Goal: Information Seeking & Learning: Learn about a topic

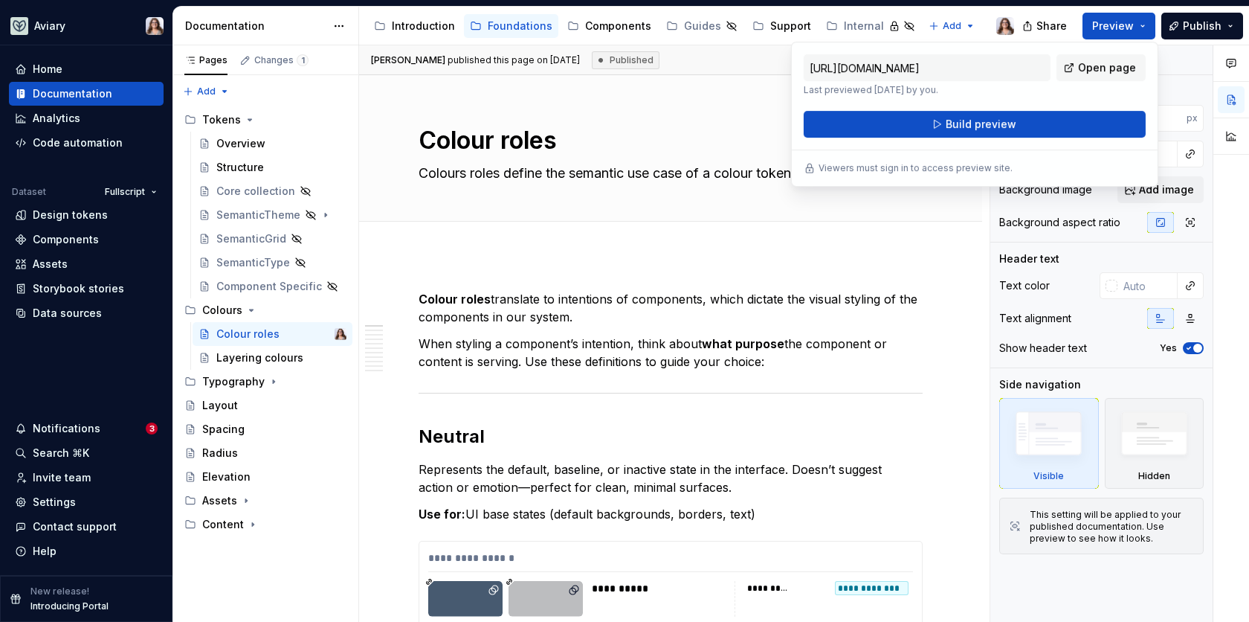
scroll to position [158, 0]
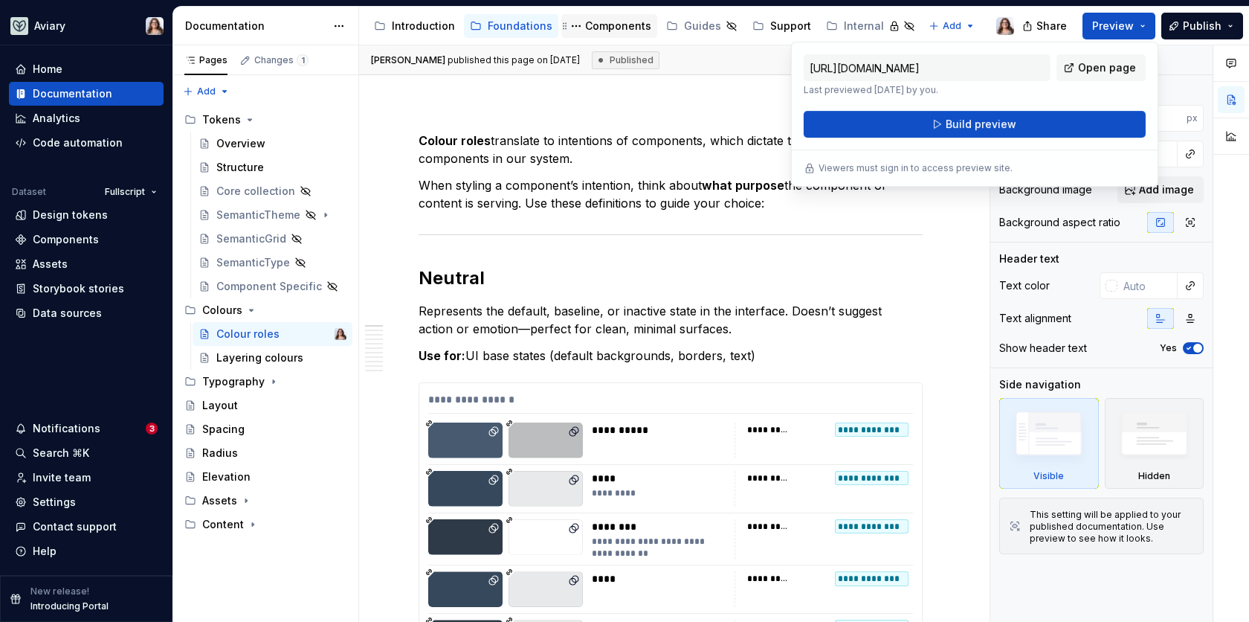
click at [607, 25] on div "Components" at bounding box center [618, 26] width 66 height 15
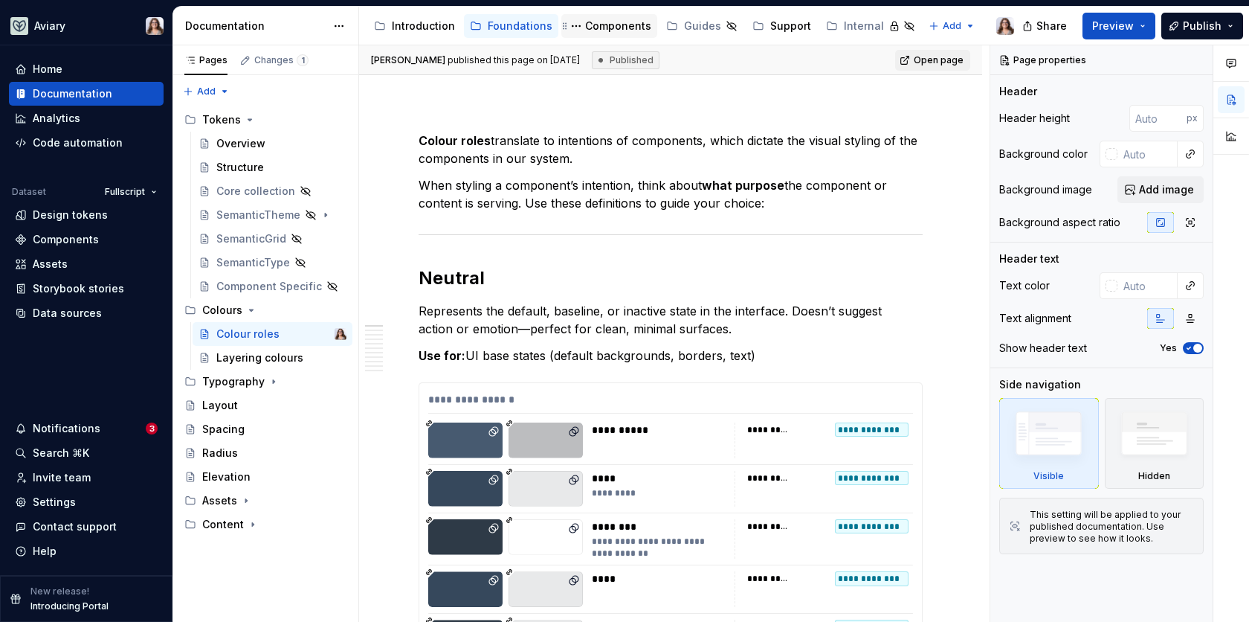
click at [588, 25] on div "Components" at bounding box center [618, 26] width 66 height 15
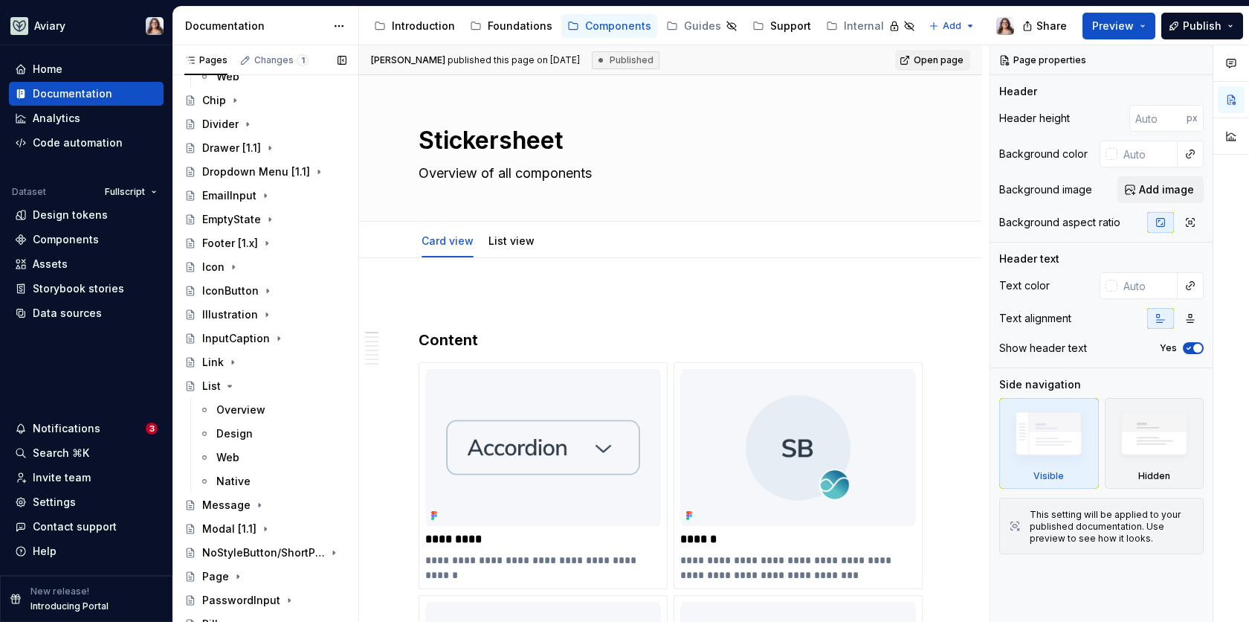
scroll to position [760, 0]
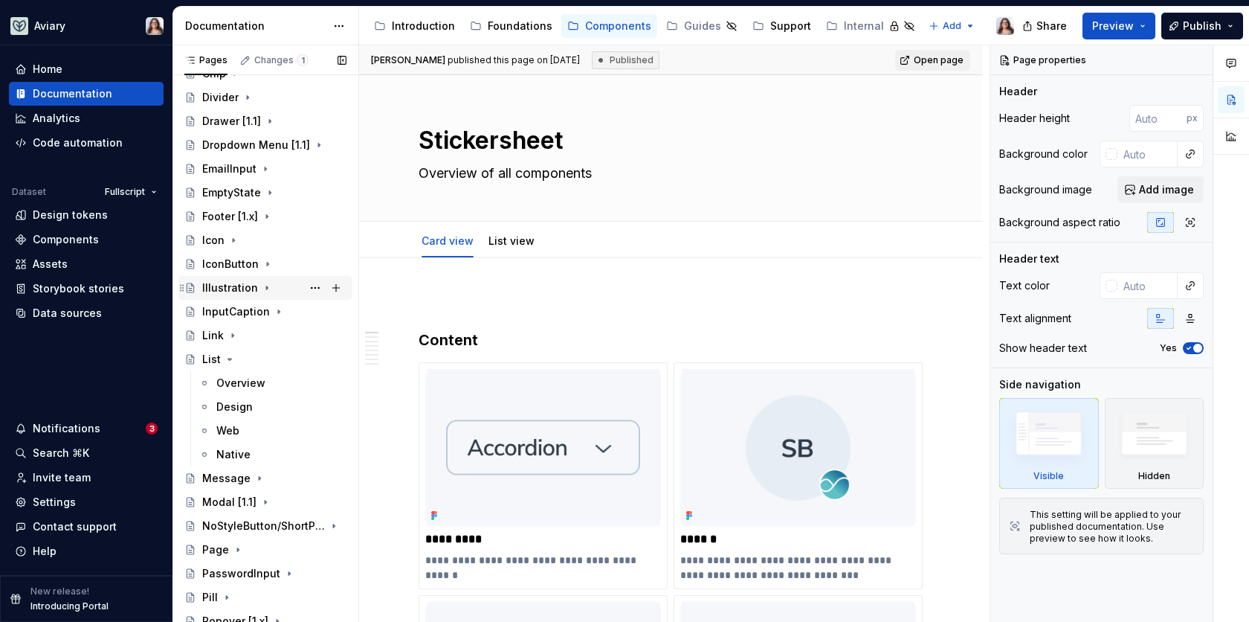
click at [237, 287] on div "Illustration" at bounding box center [230, 287] width 56 height 15
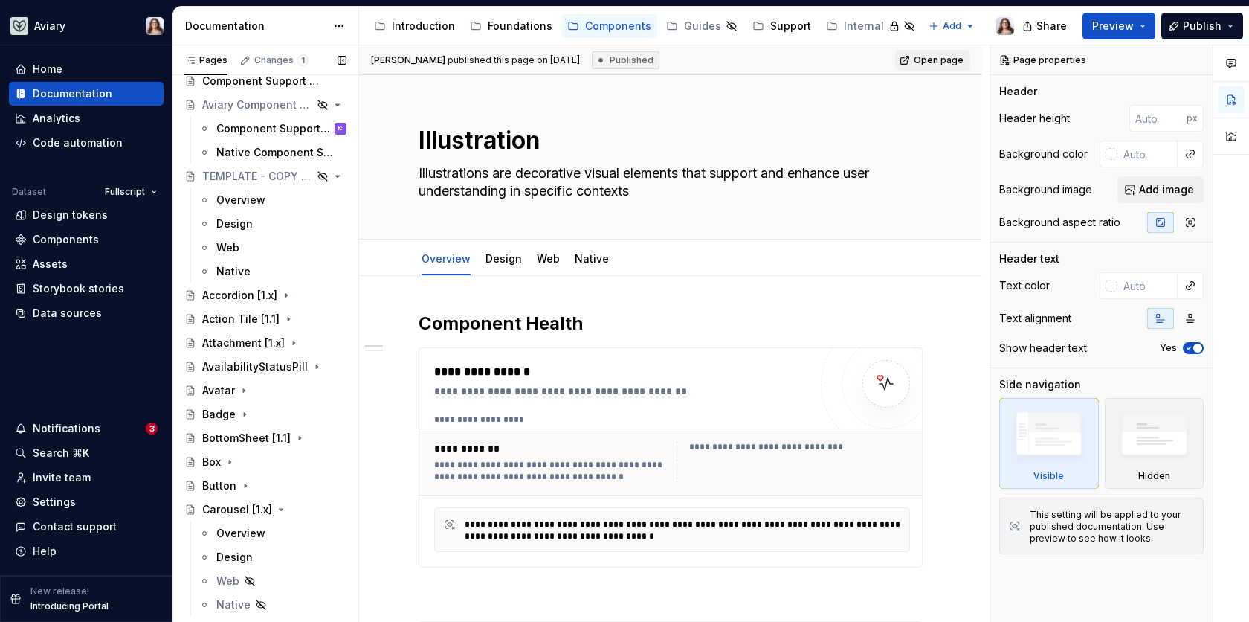
scroll to position [106, 0]
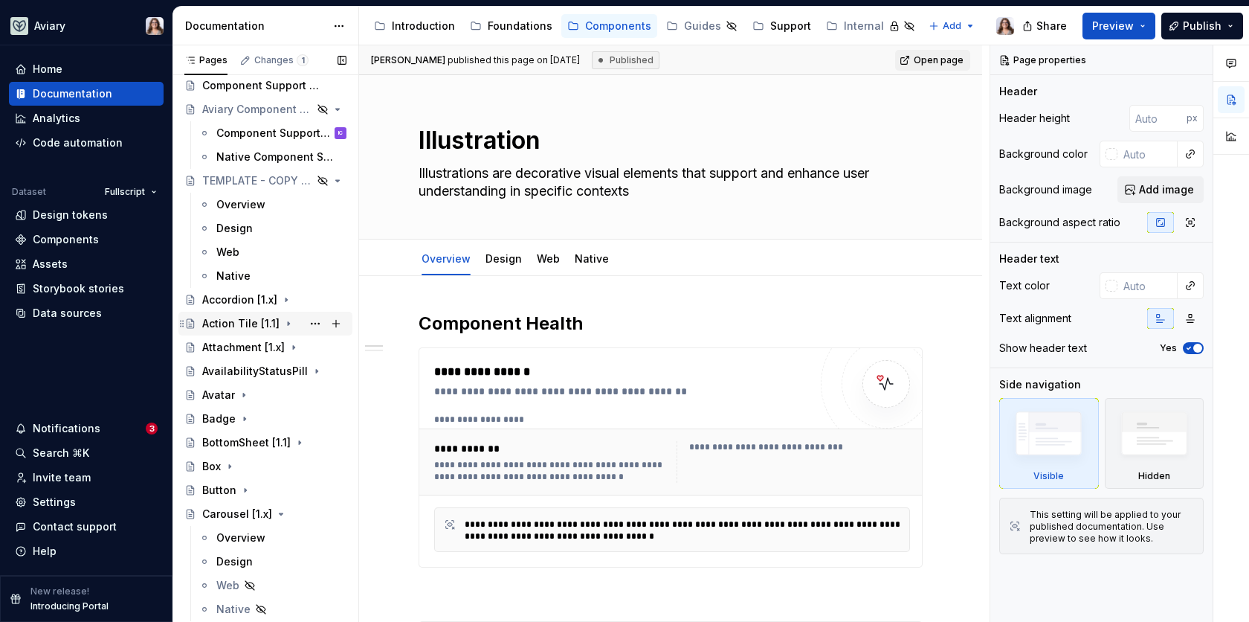
click at [234, 324] on div "Action Tile [1.1]" at bounding box center [240, 323] width 77 height 15
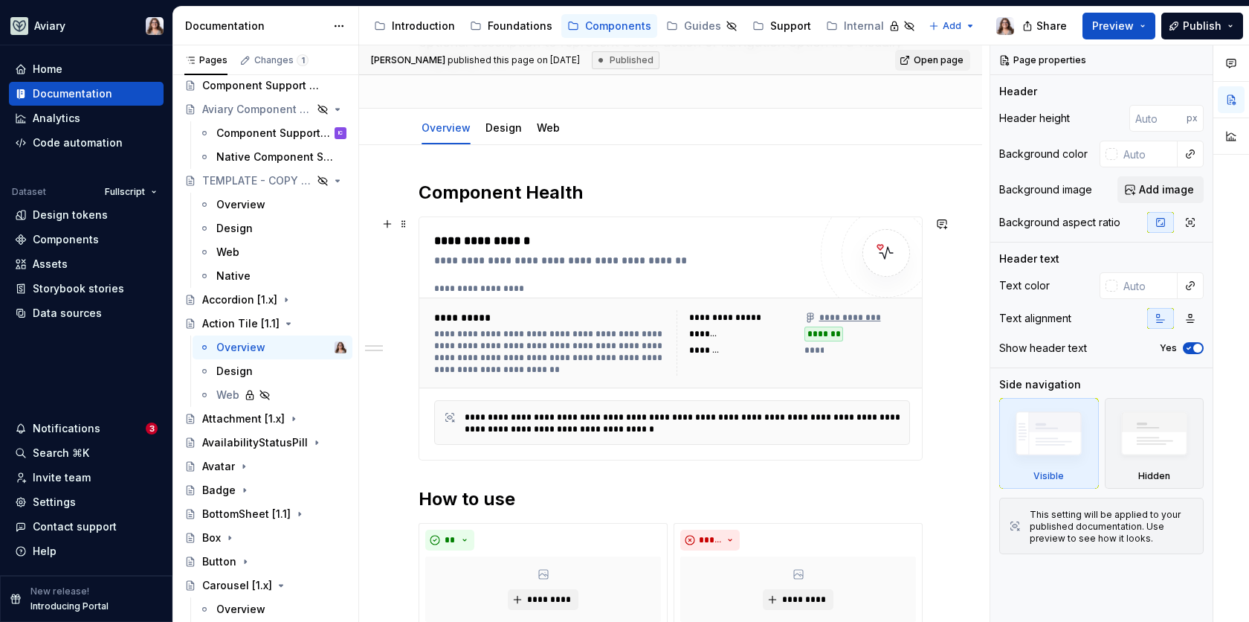
scroll to position [109, 0]
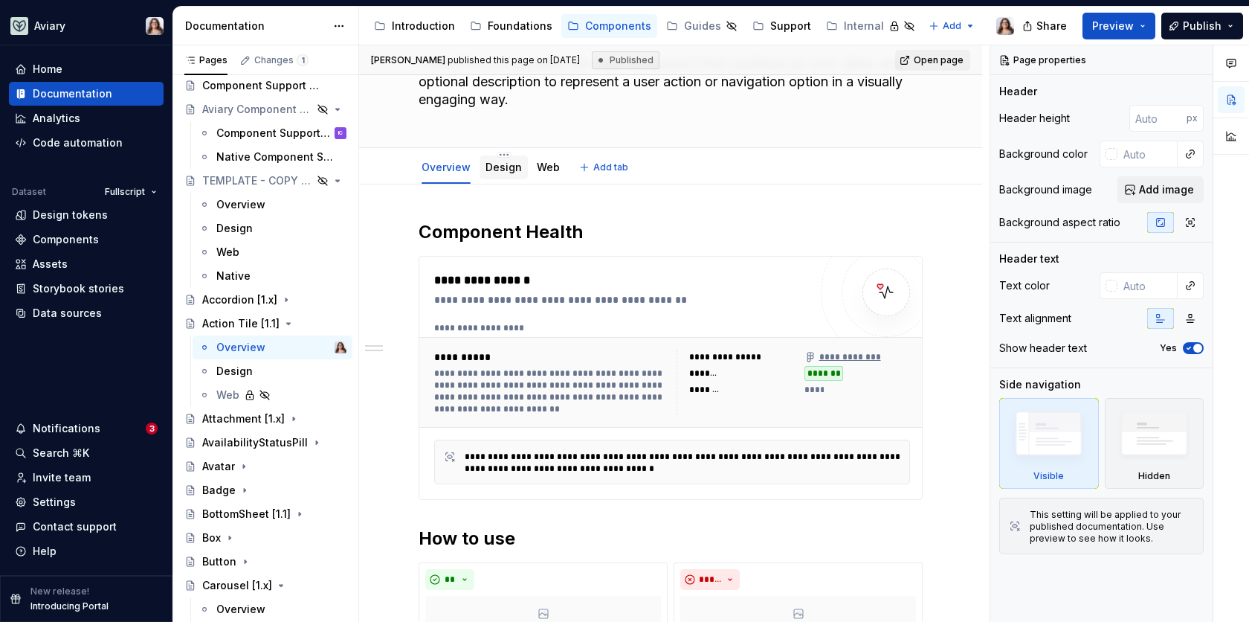
click at [503, 168] on link "Design" at bounding box center [504, 167] width 36 height 13
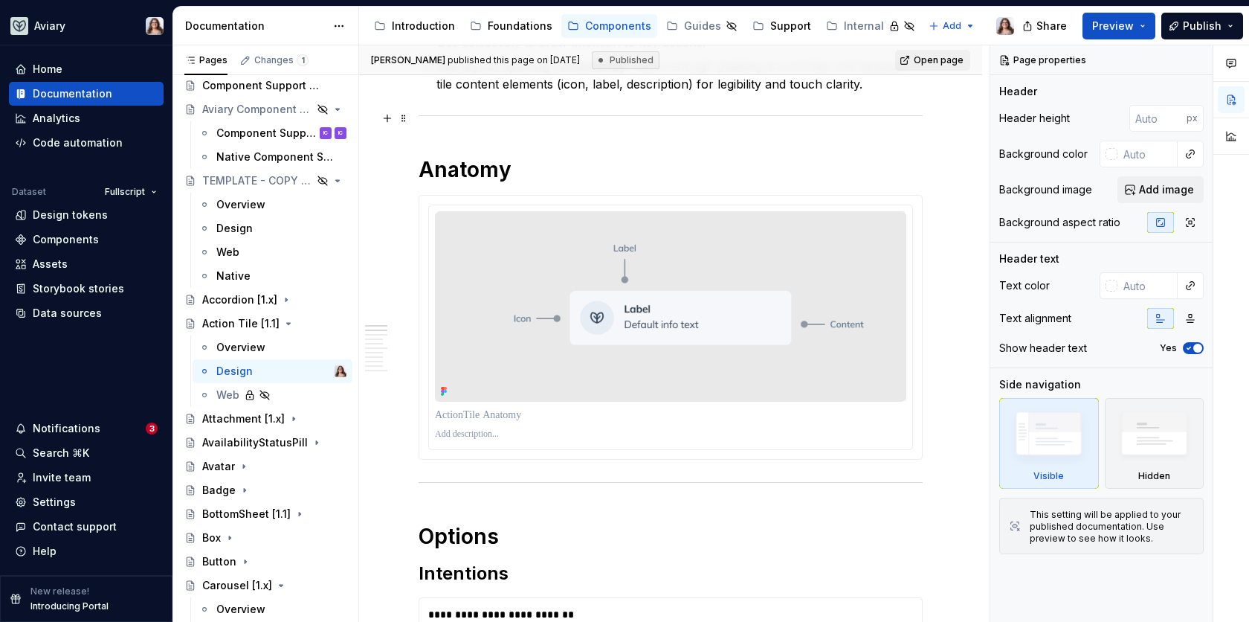
scroll to position [559, 0]
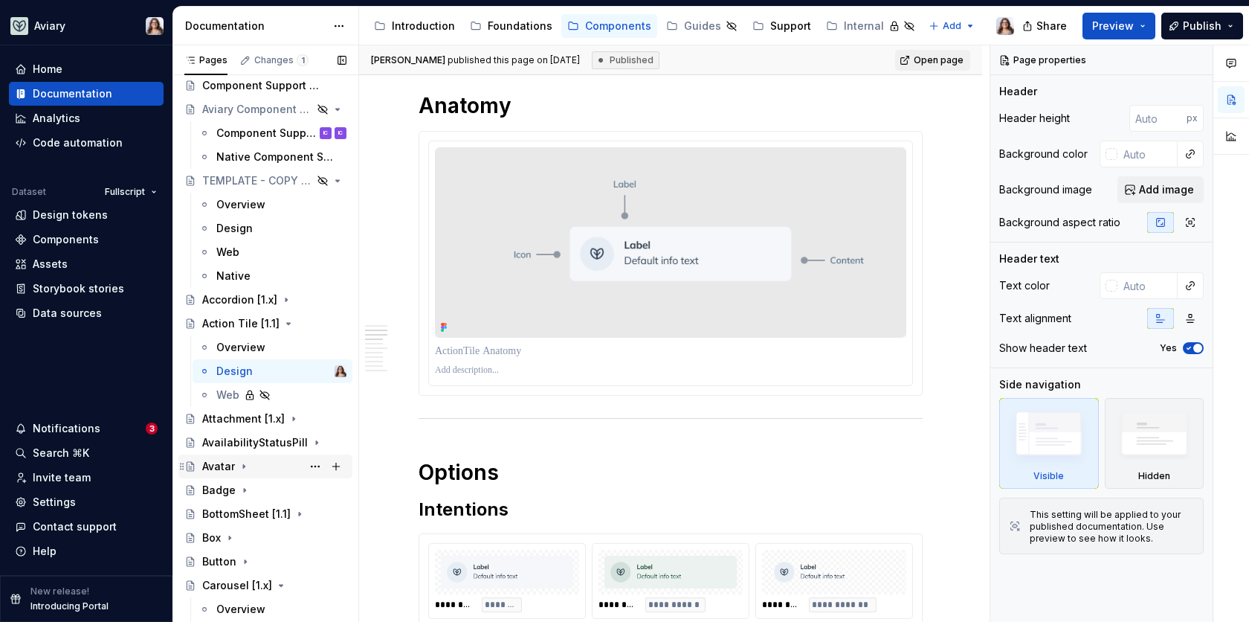
click at [219, 465] on div "Avatar" at bounding box center [218, 466] width 33 height 15
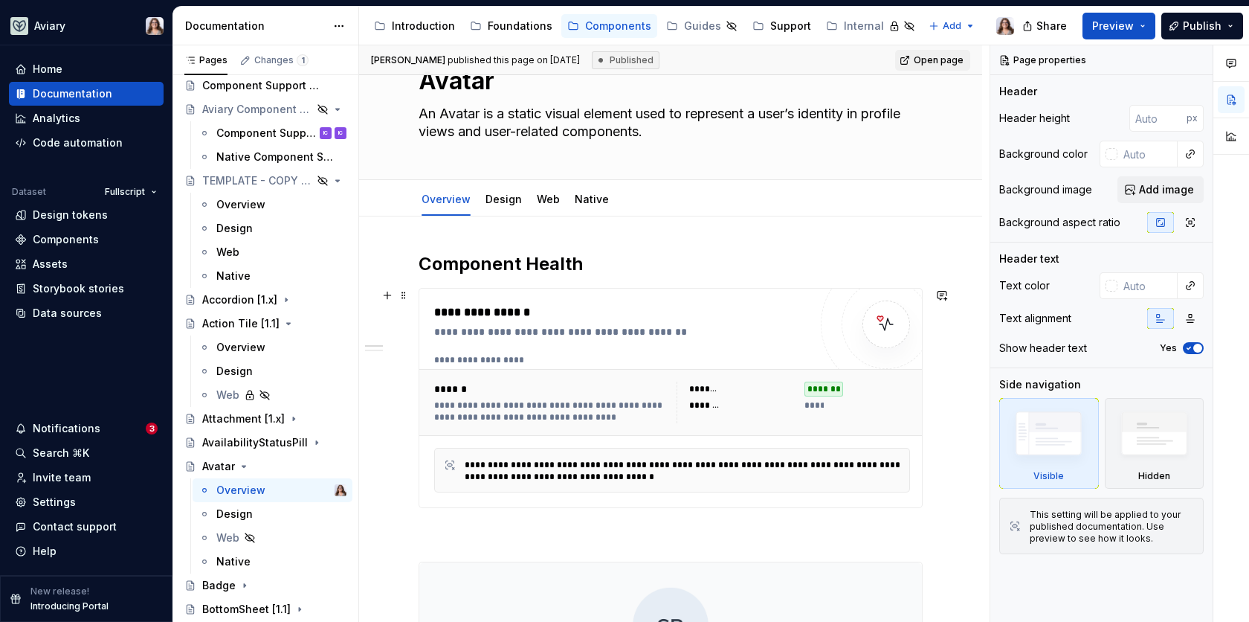
scroll to position [20, 0]
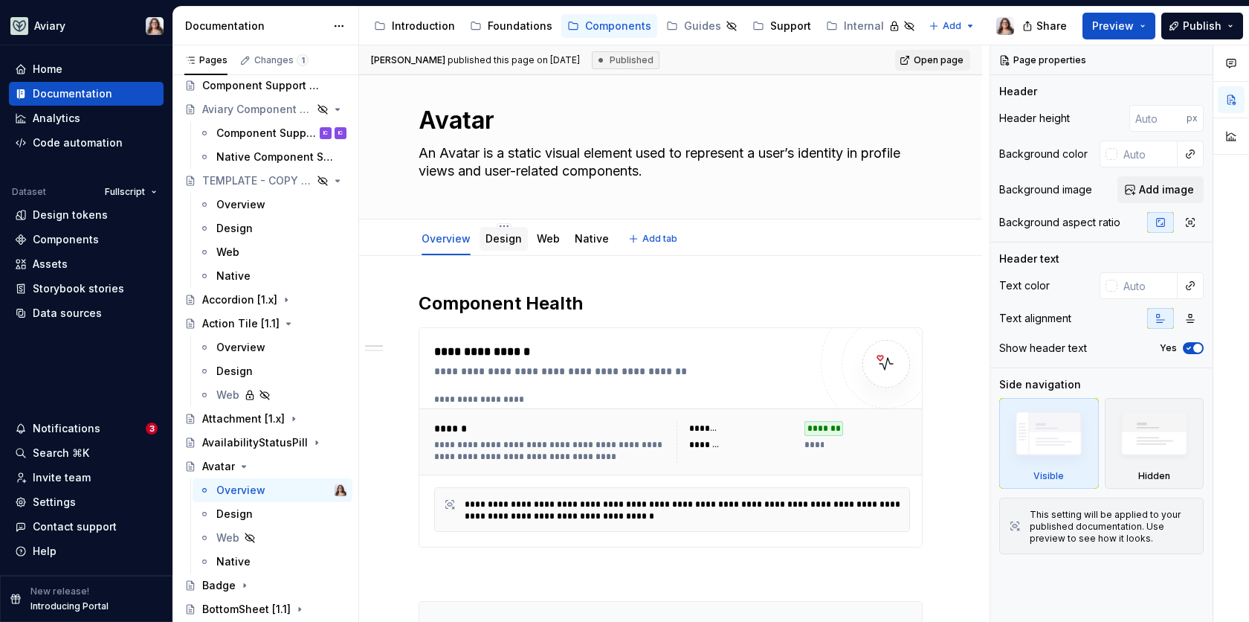
click at [494, 238] on link "Design" at bounding box center [504, 238] width 36 height 13
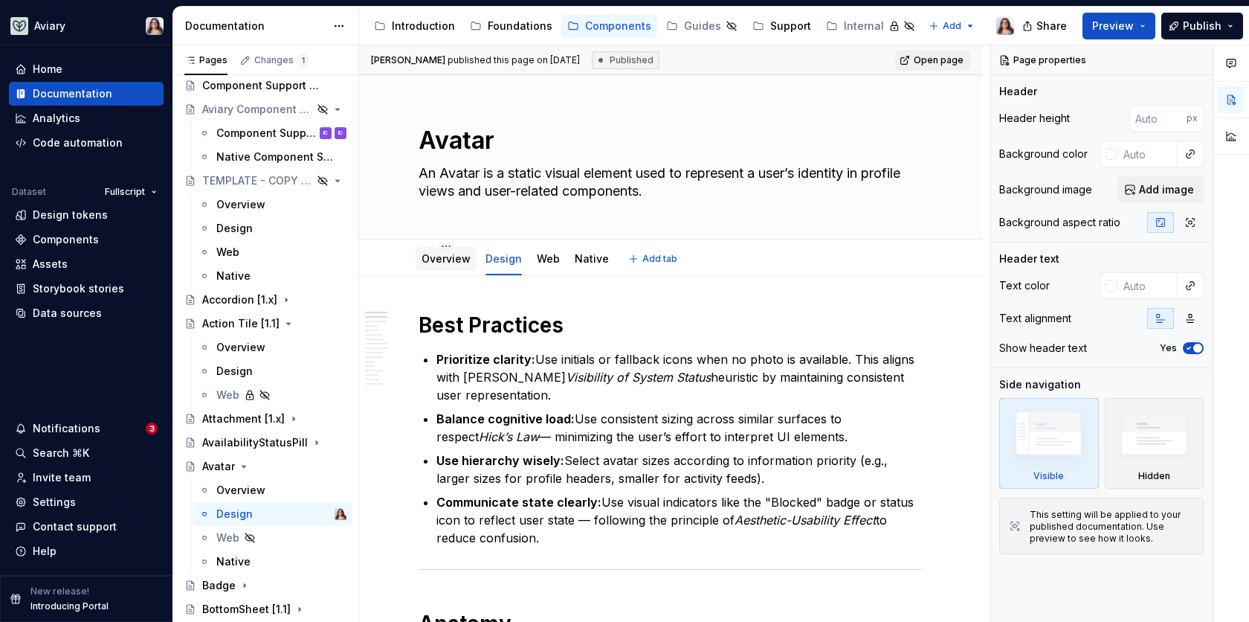
click at [451, 263] on link "Overview" at bounding box center [446, 258] width 49 height 13
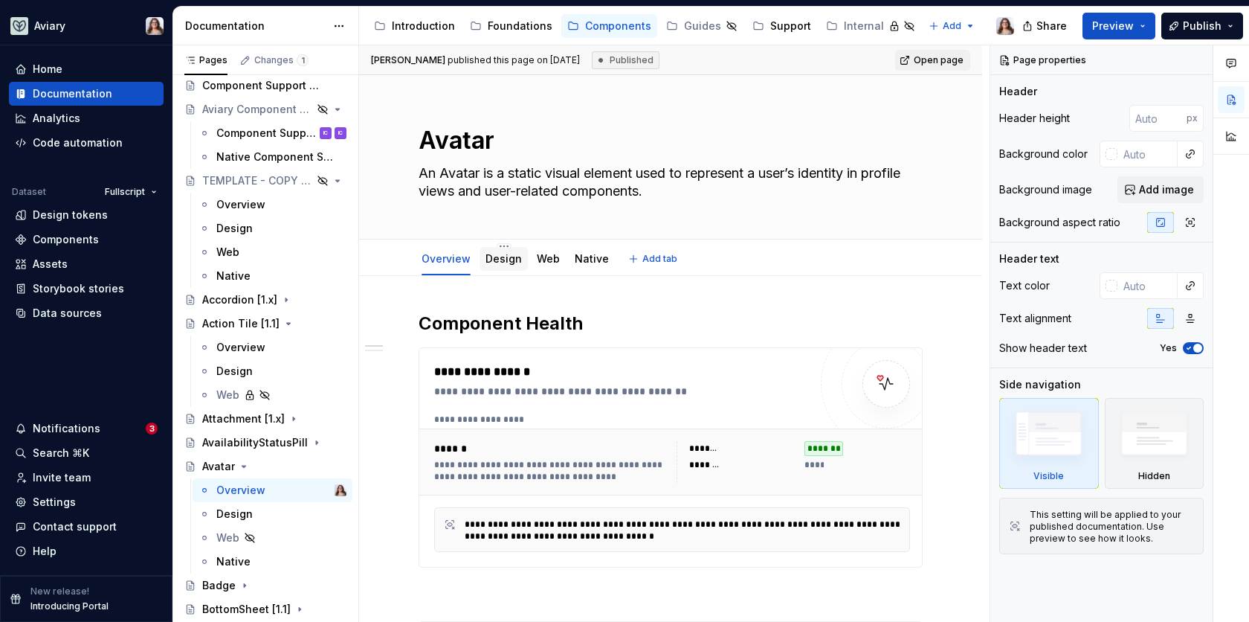
click at [499, 257] on link "Design" at bounding box center [504, 258] width 36 height 13
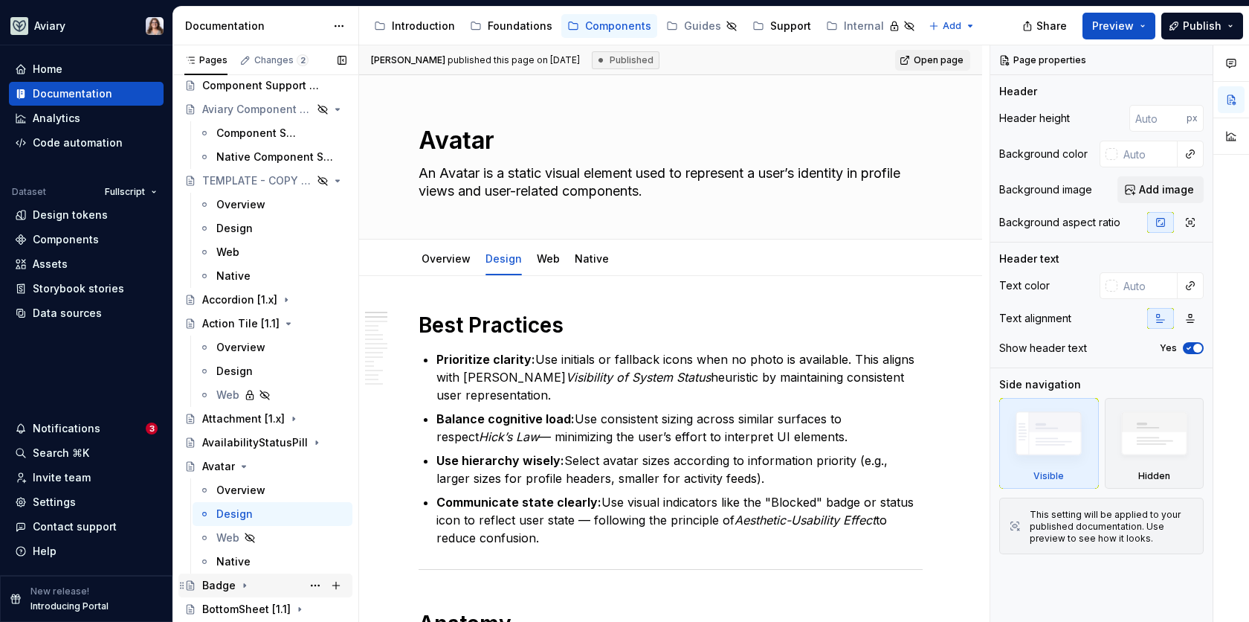
type textarea "*"
